Goal: Task Accomplishment & Management: Use online tool/utility

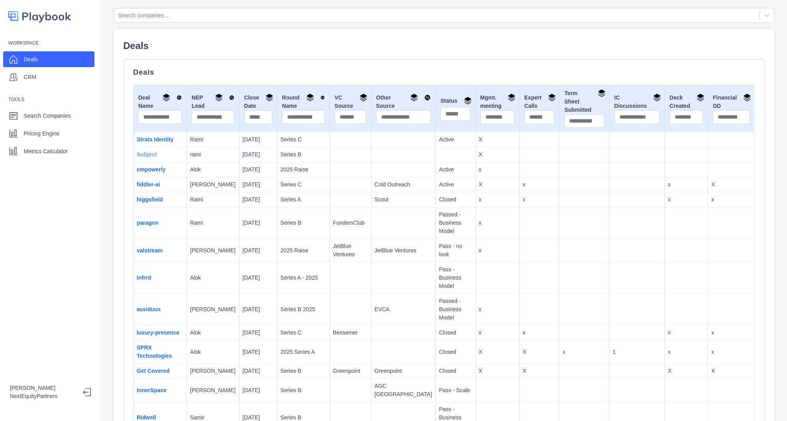
click at [147, 155] on link "Subject" at bounding box center [147, 154] width 20 height 6
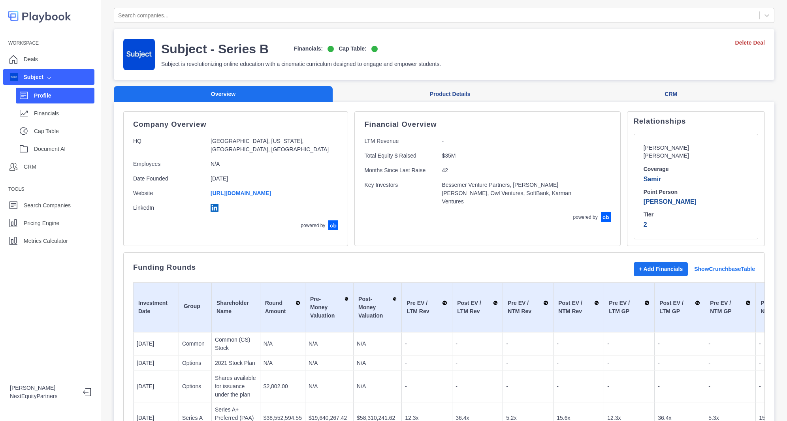
click at [38, 104] on div "Profile Financials Cap Table Document AI" at bounding box center [48, 121] width 91 height 72
click at [38, 114] on p "Financials" at bounding box center [64, 113] width 60 height 8
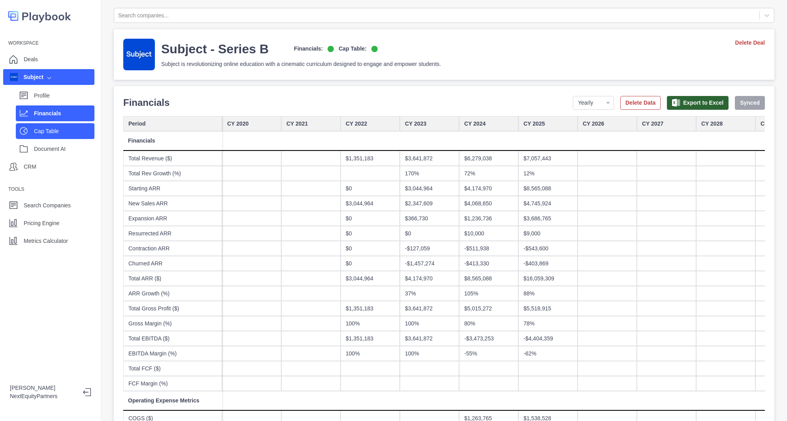
click at [38, 125] on div "Cap Table" at bounding box center [64, 131] width 60 height 12
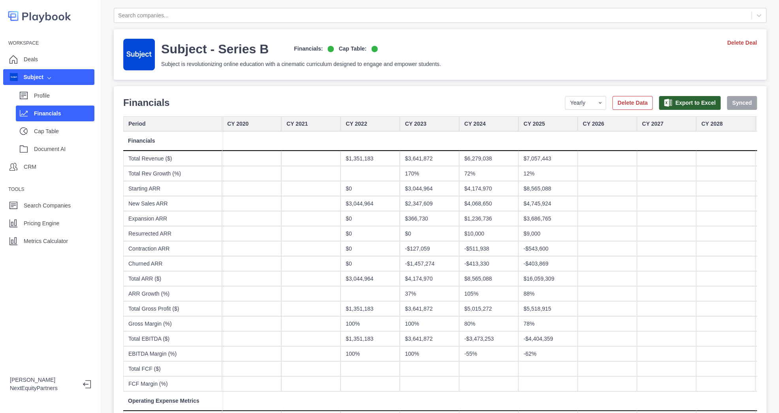
select select "SHARE_HOLDER_TYPE_COMMON"
select select "SHARE_HOLDER_TYPE_WARRANT"
select select "SHARE_HOLDER_TYPE_OPTION"
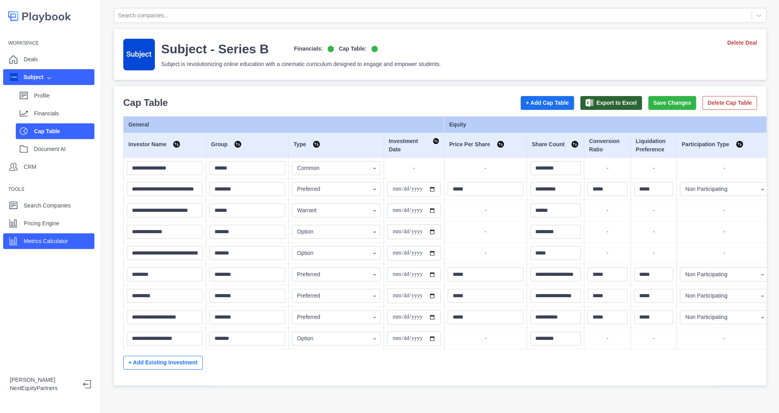
click at [32, 235] on div "Metrics Calculator" at bounding box center [46, 241] width 44 height 12
